Goal: Transaction & Acquisition: Purchase product/service

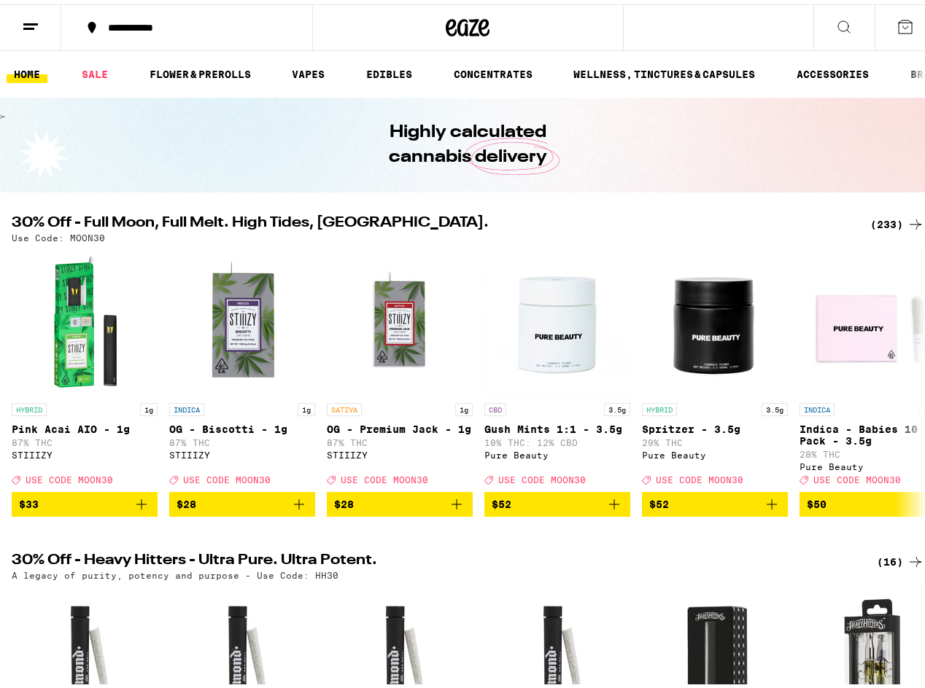
click at [880, 220] on div "(233)" at bounding box center [897, 219] width 54 height 17
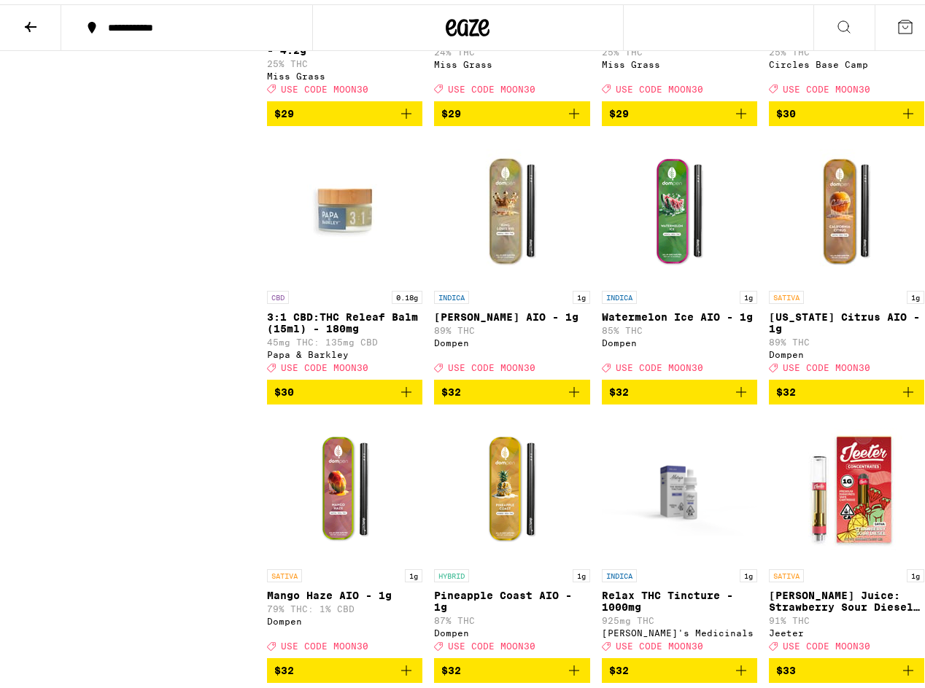
scroll to position [11490, 0]
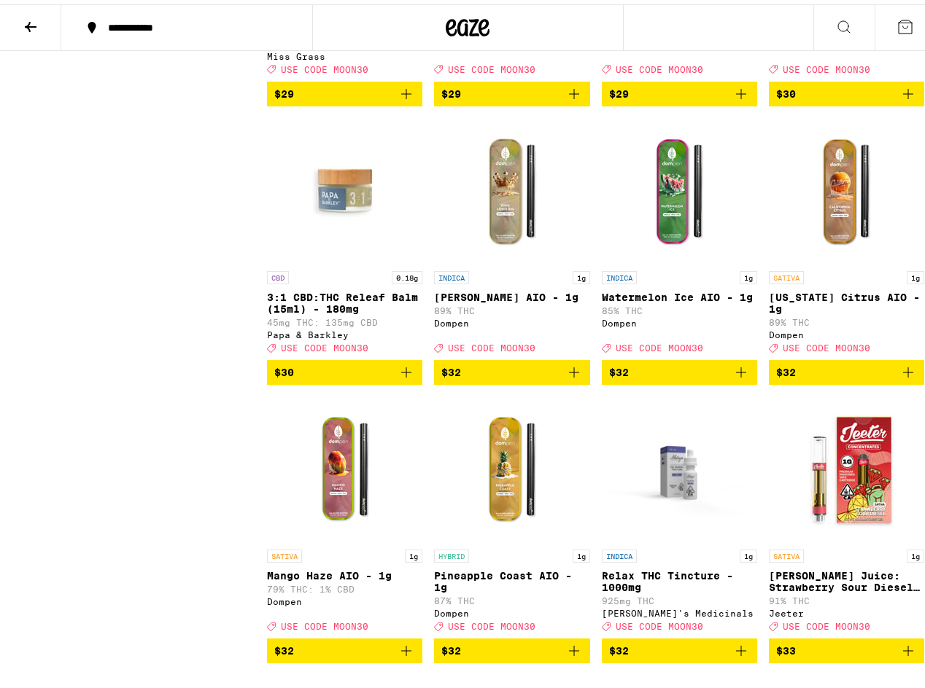
click at [899, 98] on icon "Add to bag" at bounding box center [907, 89] width 17 height 17
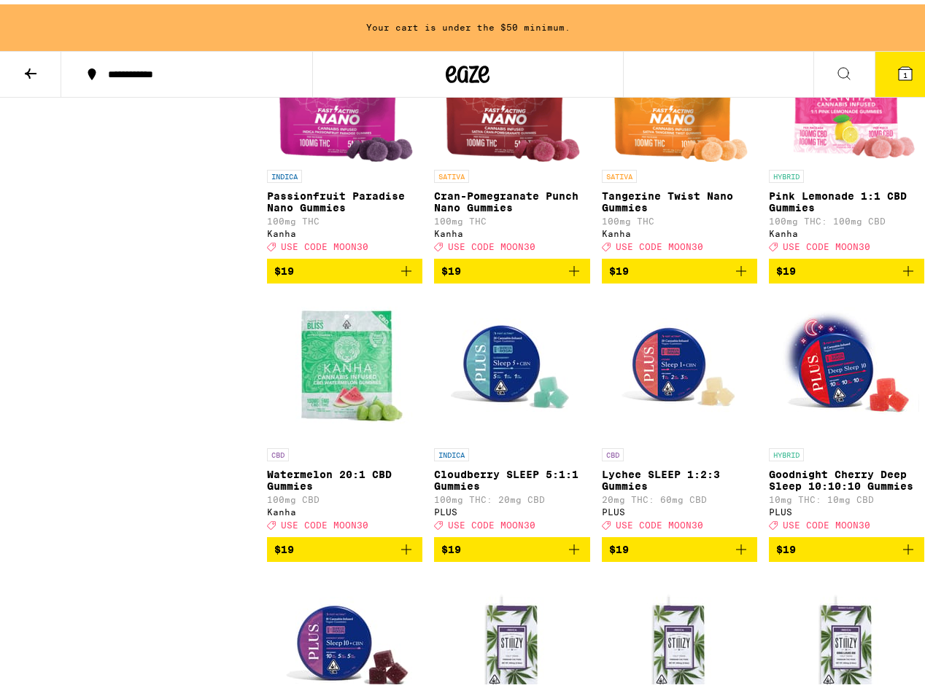
scroll to position [11536, 0]
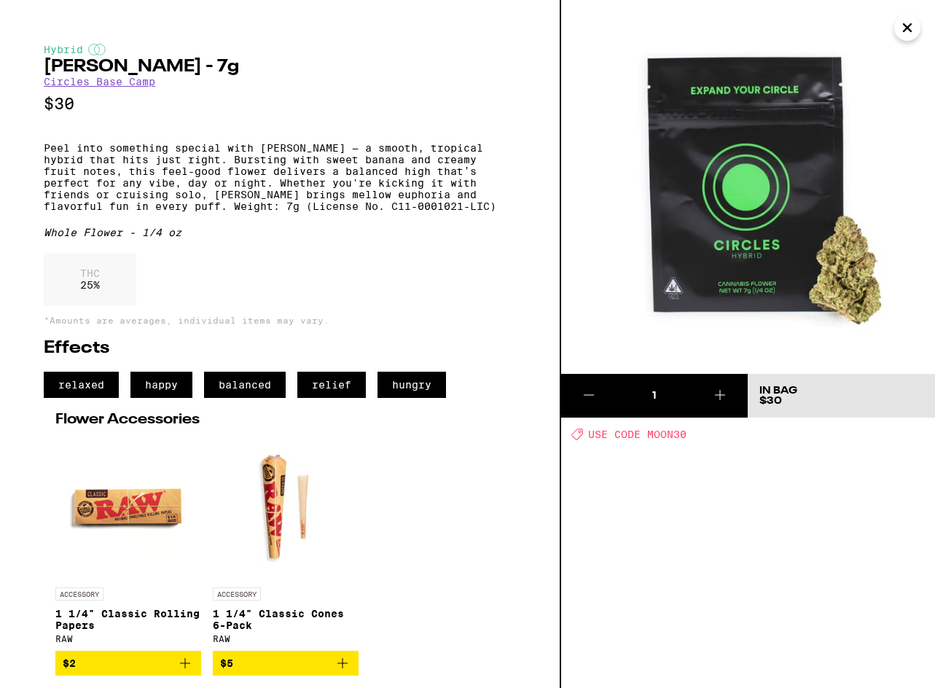
click at [910, 20] on icon "Close" at bounding box center [907, 28] width 17 height 22
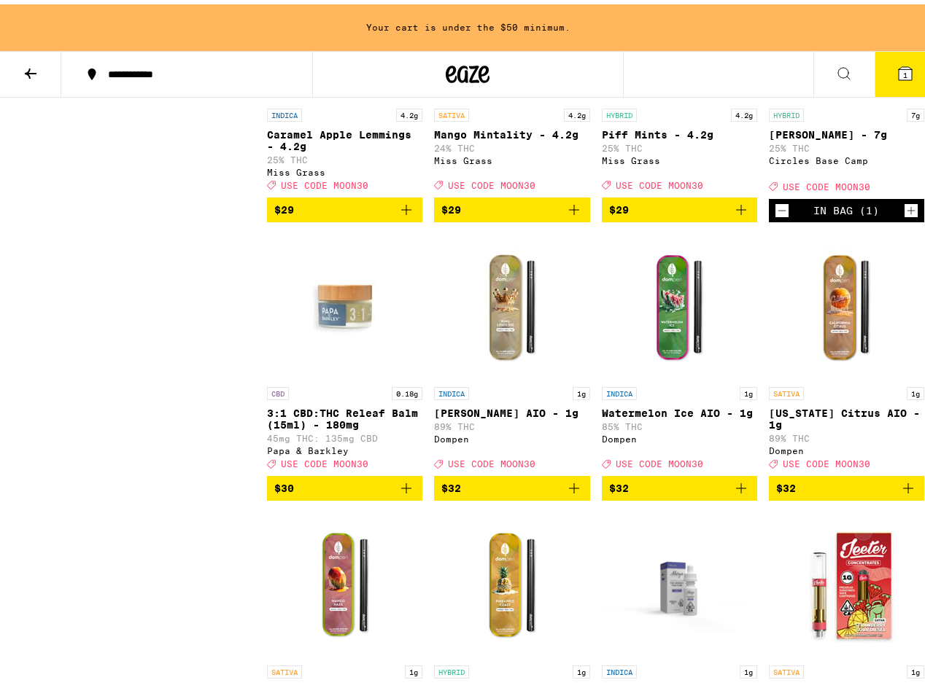
scroll to position [11401, 0]
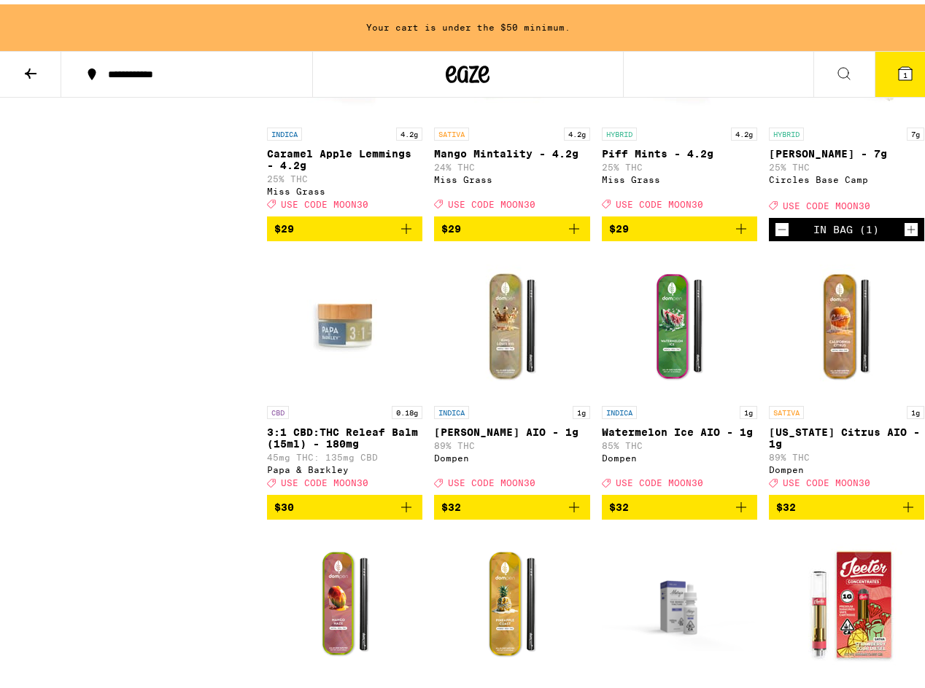
click at [402, 233] on icon "Add to bag" at bounding box center [405, 224] width 17 height 17
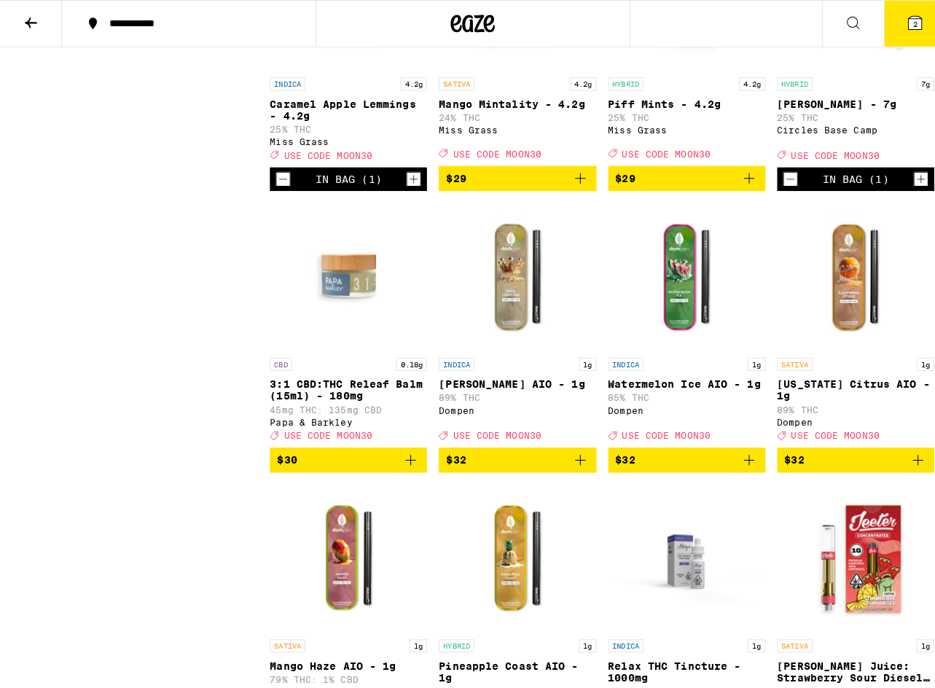
scroll to position [11355, 0]
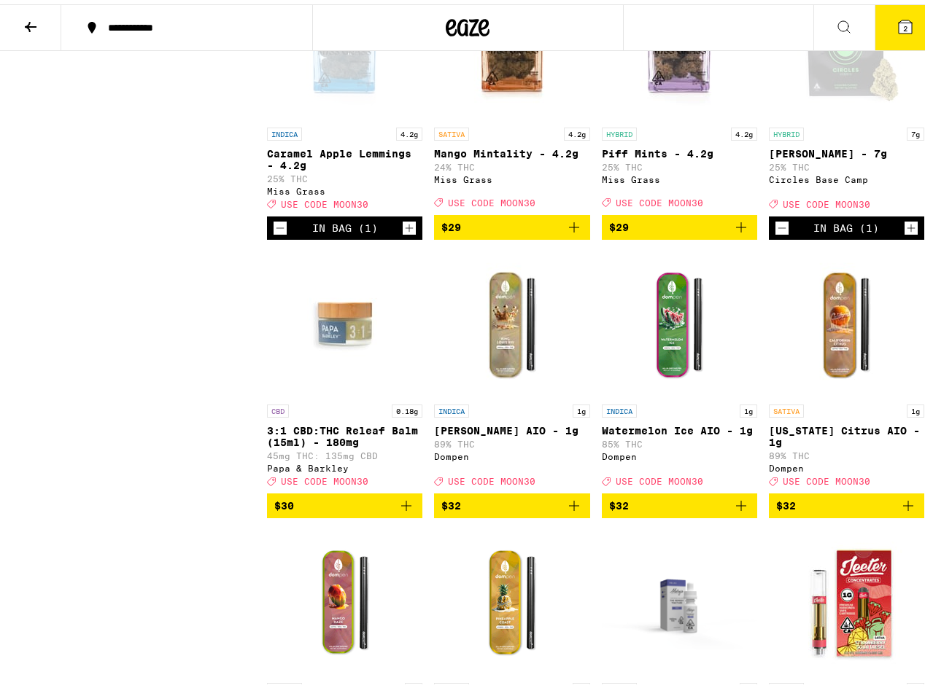
click at [902, 20] on icon at bounding box center [904, 22] width 17 height 17
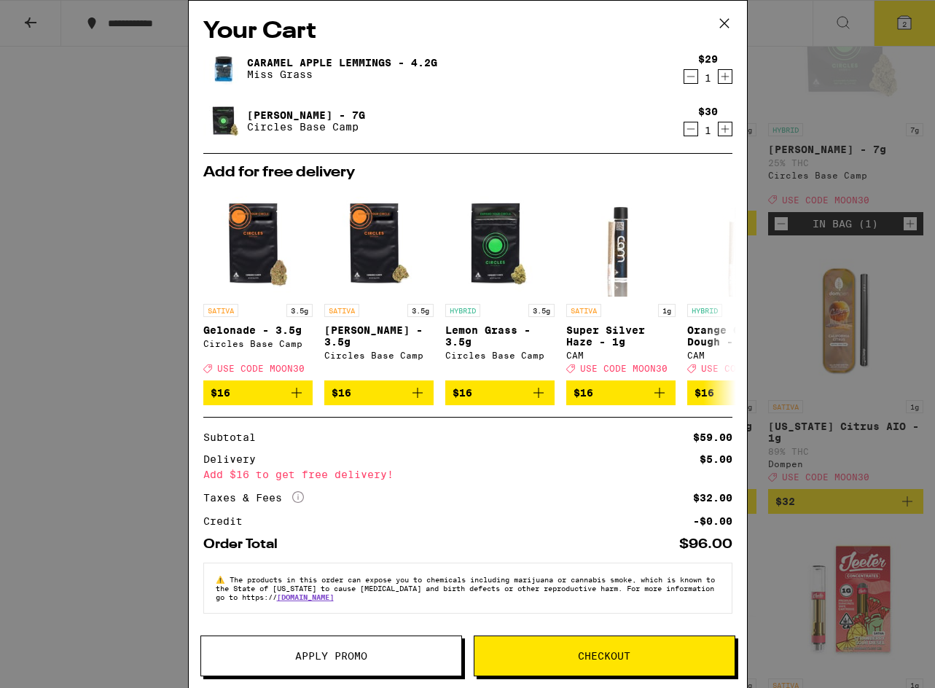
click at [401, 658] on span "Apply Promo" at bounding box center [331, 656] width 260 height 10
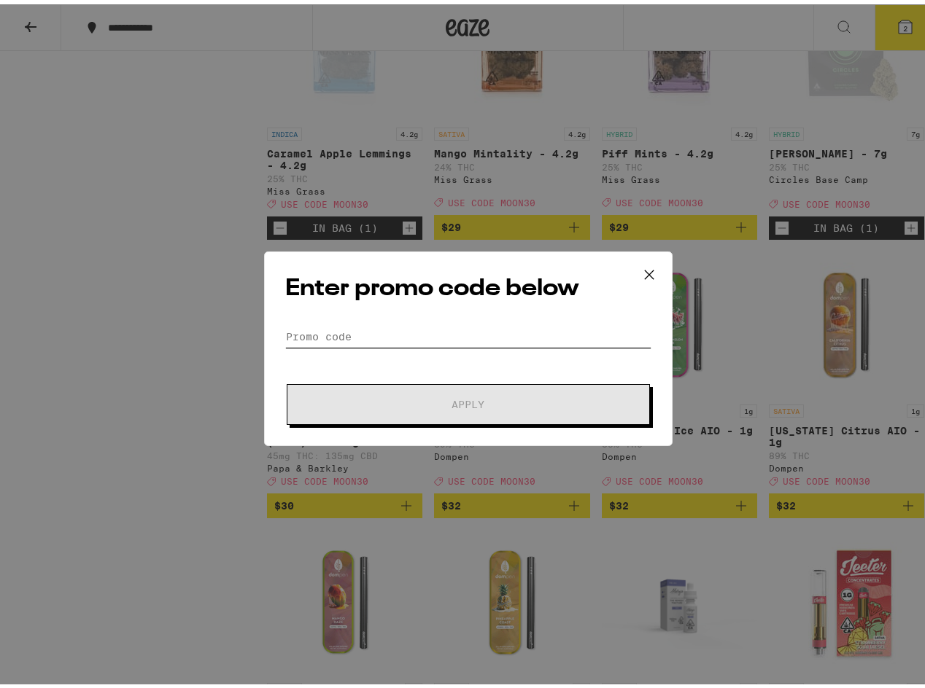
click at [374, 333] on input "Promo Code" at bounding box center [468, 333] width 366 height 22
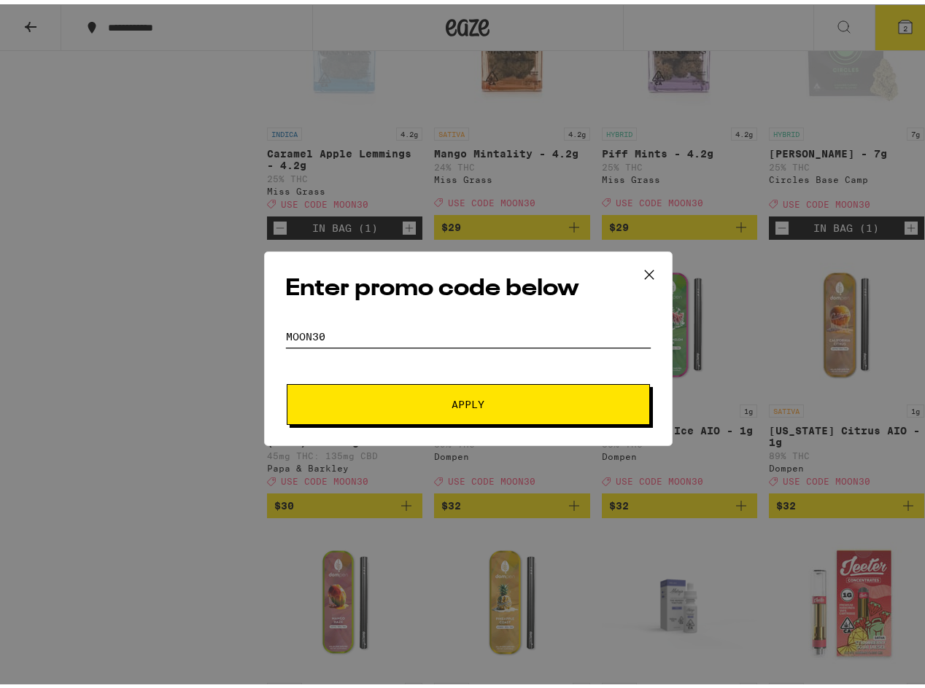
type input "moon30"
click at [287, 380] on button "Apply" at bounding box center [468, 400] width 363 height 41
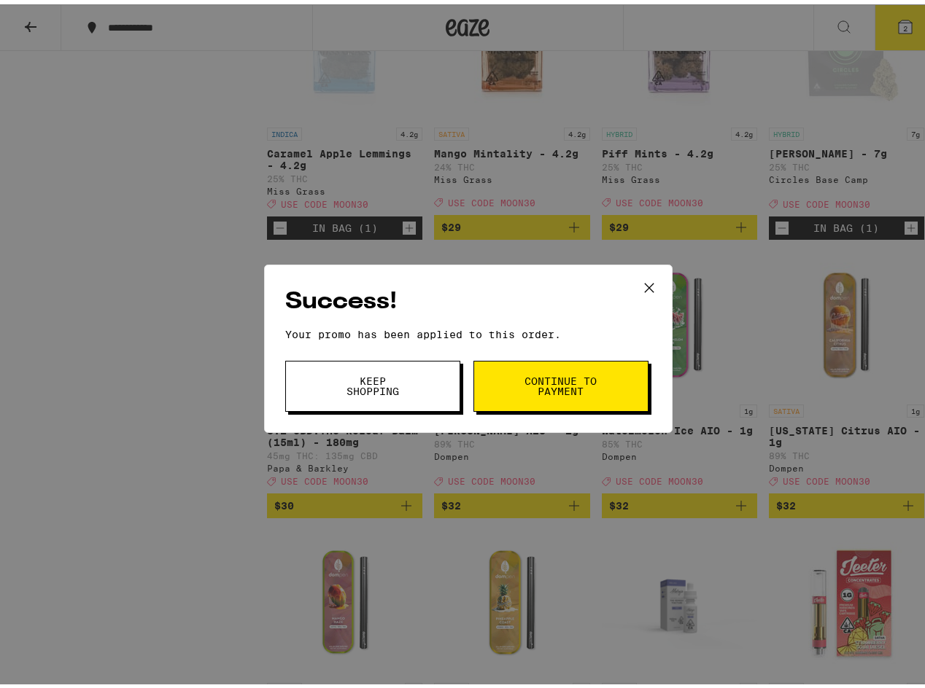
click at [638, 287] on icon at bounding box center [649, 284] width 22 height 22
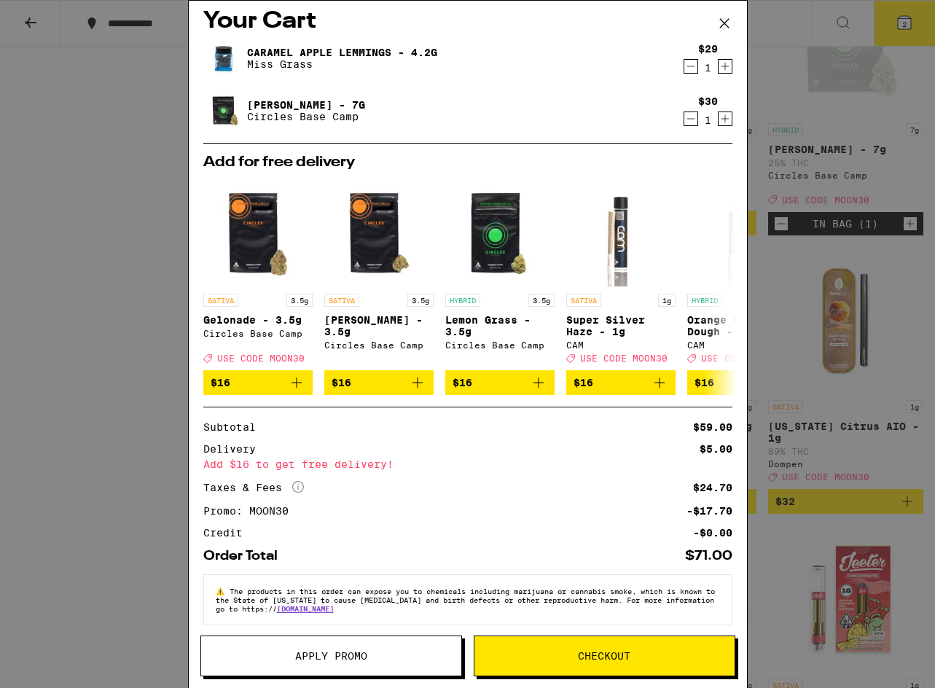
scroll to position [28, 0]
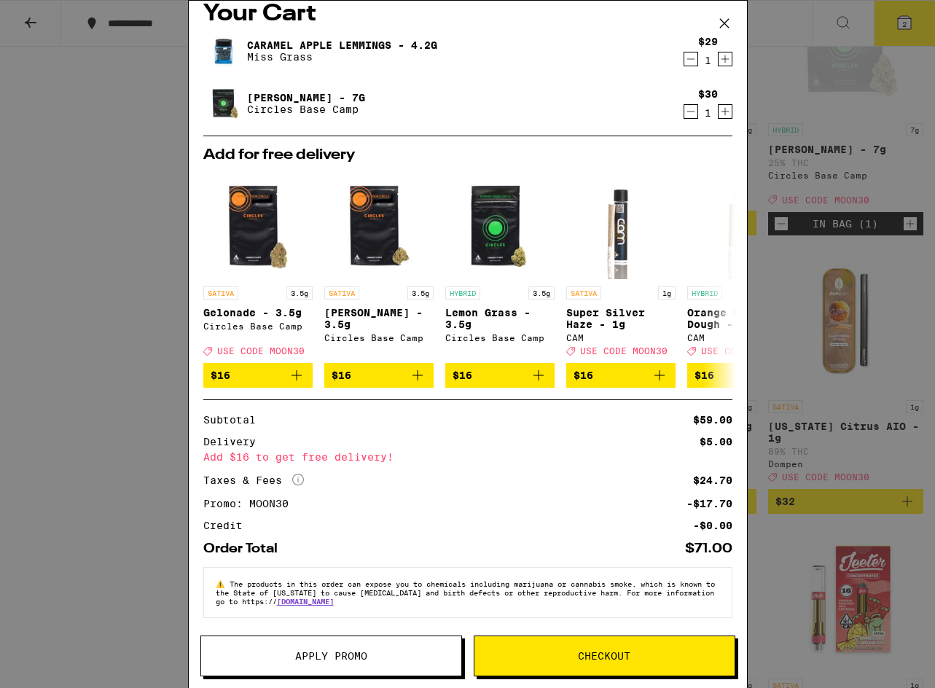
click at [685, 652] on span "Checkout" at bounding box center [605, 656] width 260 height 10
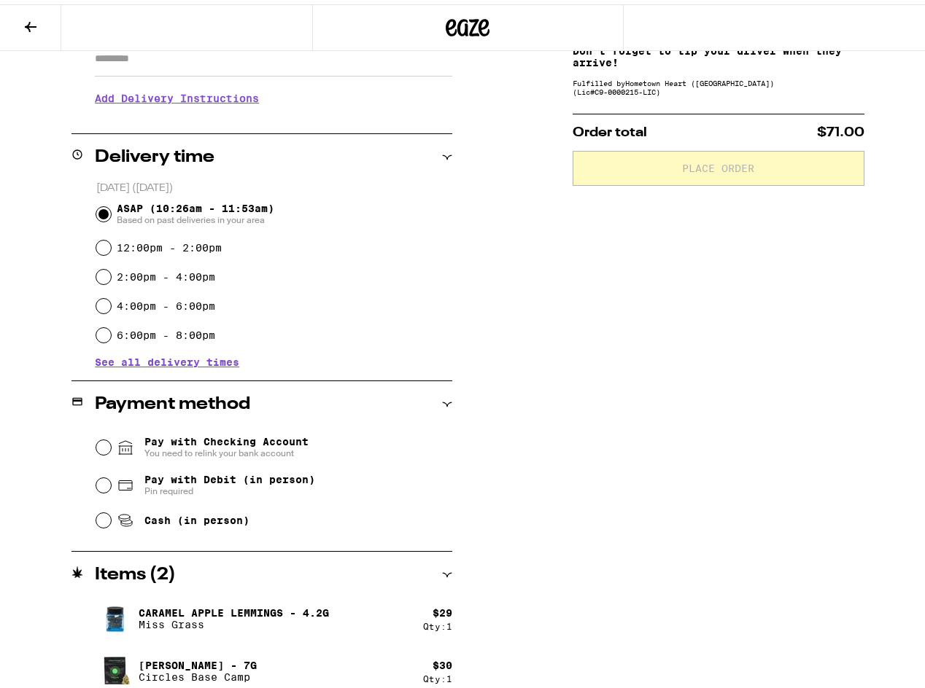
scroll to position [288, 0]
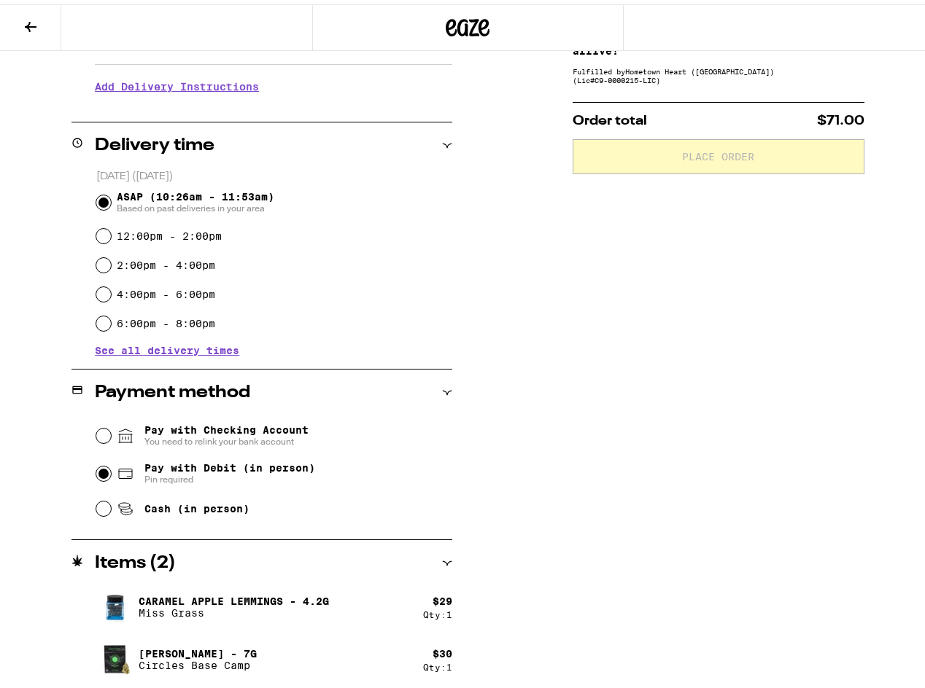
click at [96, 468] on input "Pay with Debit (in person) Pin required" at bounding box center [103, 469] width 15 height 15
radio input "true"
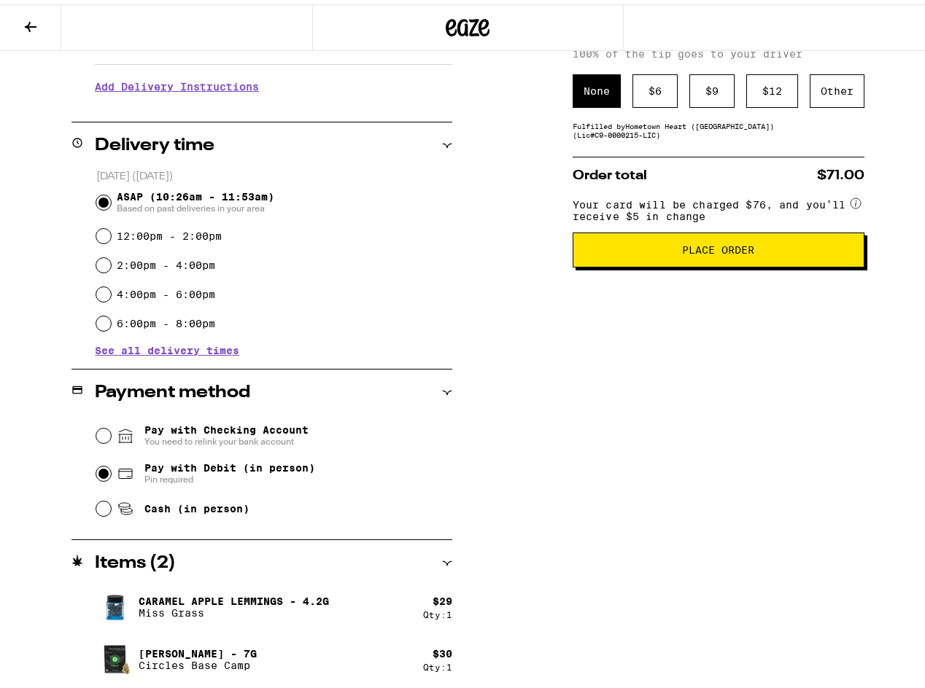
click at [750, 240] on button "Place Order" at bounding box center [718, 245] width 292 height 35
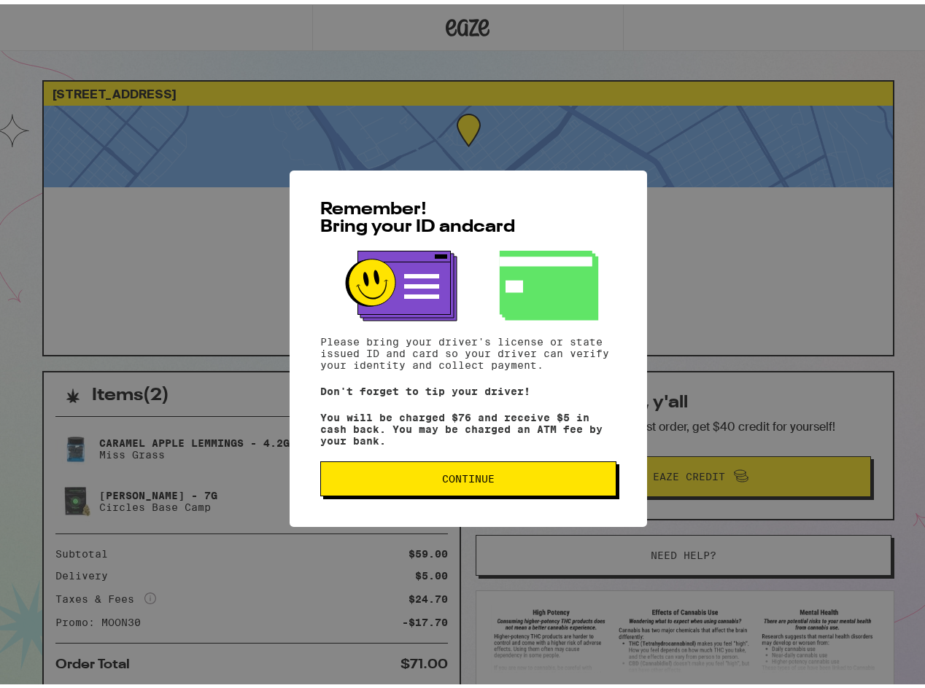
click at [518, 472] on button "Continue" at bounding box center [468, 474] width 296 height 35
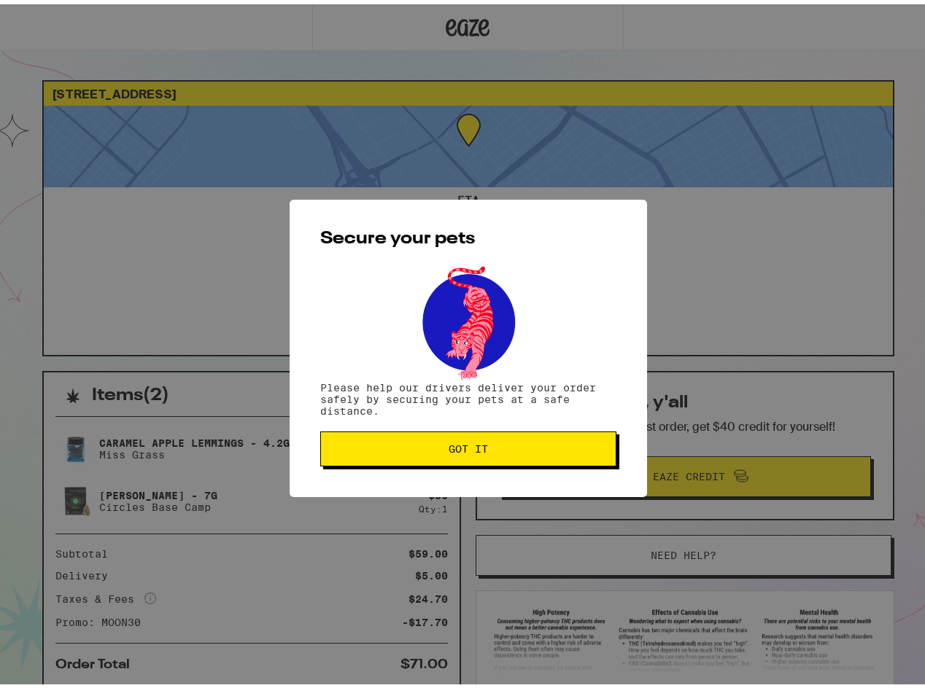
click at [517, 450] on span "Got it" at bounding box center [467, 445] width 271 height 10
